Goal: Find specific page/section: Find specific page/section

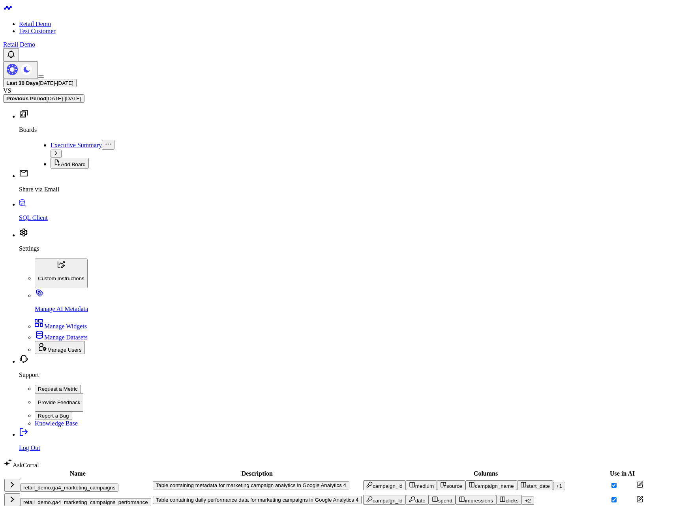
drag, startPoint x: 640, startPoint y: 217, endPoint x: 642, endPoint y: 214, distance: 4.1
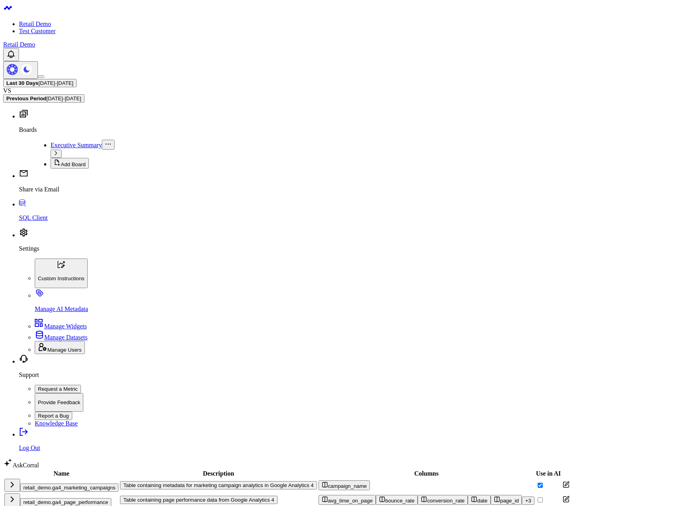
drag, startPoint x: 642, startPoint y: 223, endPoint x: 640, endPoint y: 230, distance: 7.5
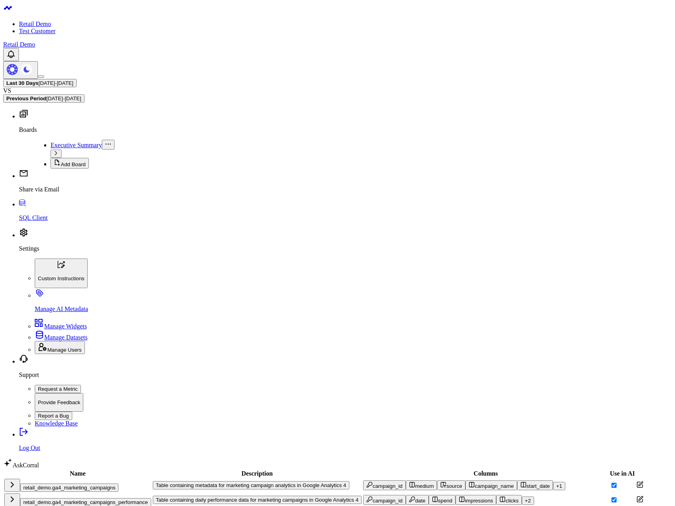
click at [443, 79] on div "Last 30 Days [DATE] - [DATE] VS Previous Period [DATE] - [DATE]" at bounding box center [337, 91] width 669 height 24
